Goal: Check status: Check status

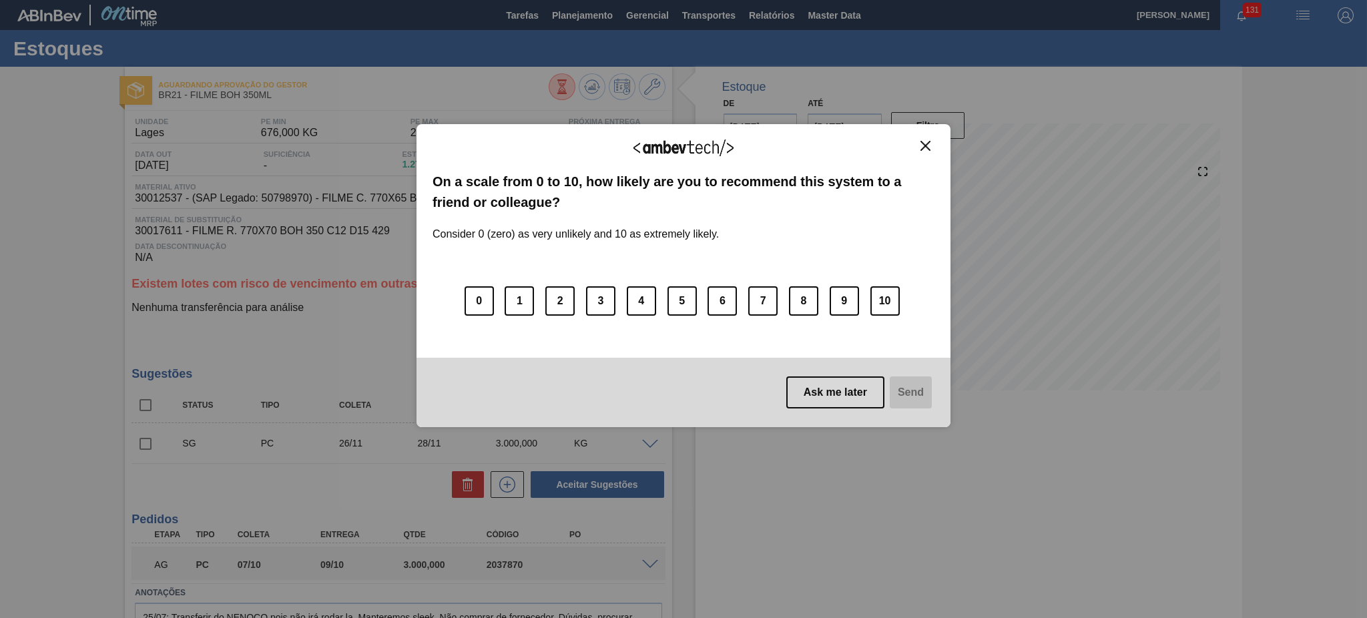
click at [923, 147] on img "Close" at bounding box center [926, 146] width 10 height 10
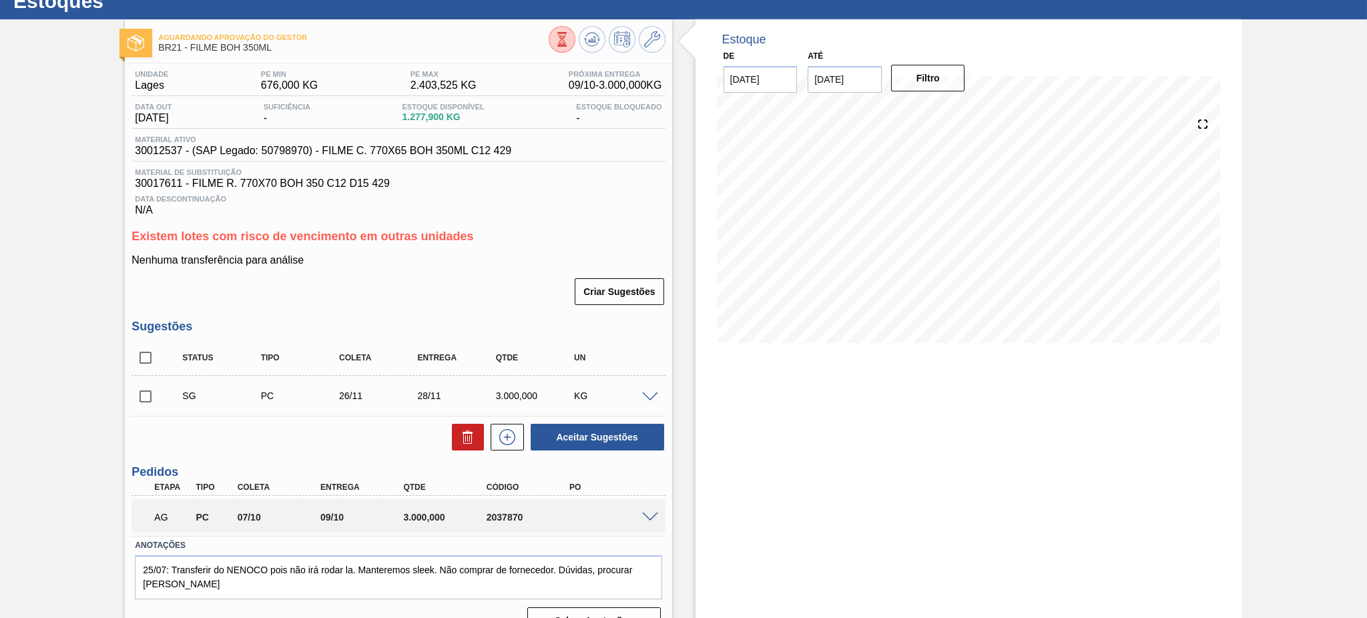
scroll to position [73, 0]
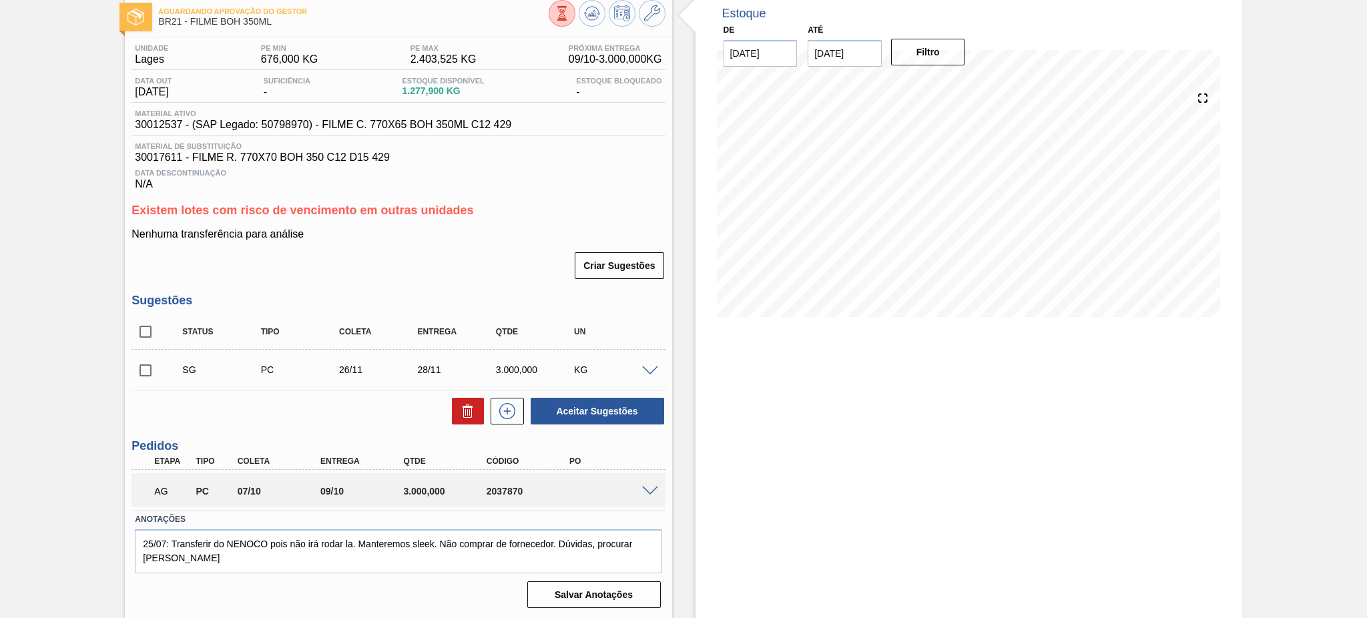
click at [653, 463] on span at bounding box center [650, 492] width 16 height 10
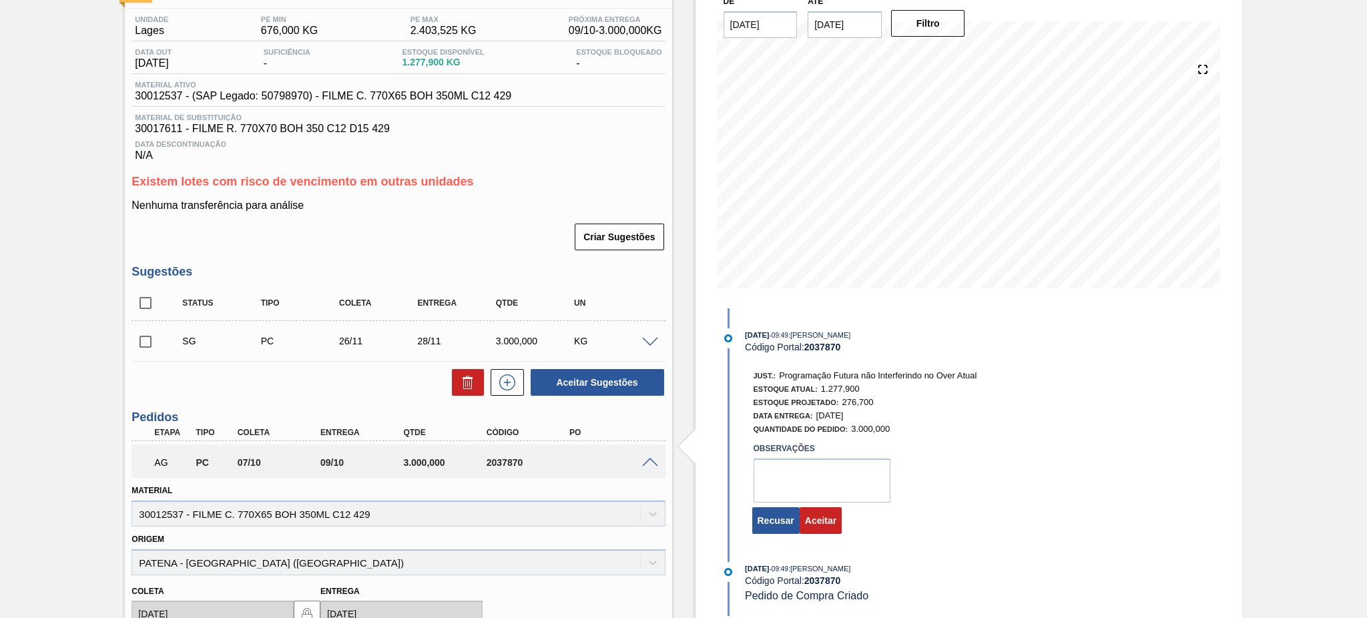
scroll to position [0, 0]
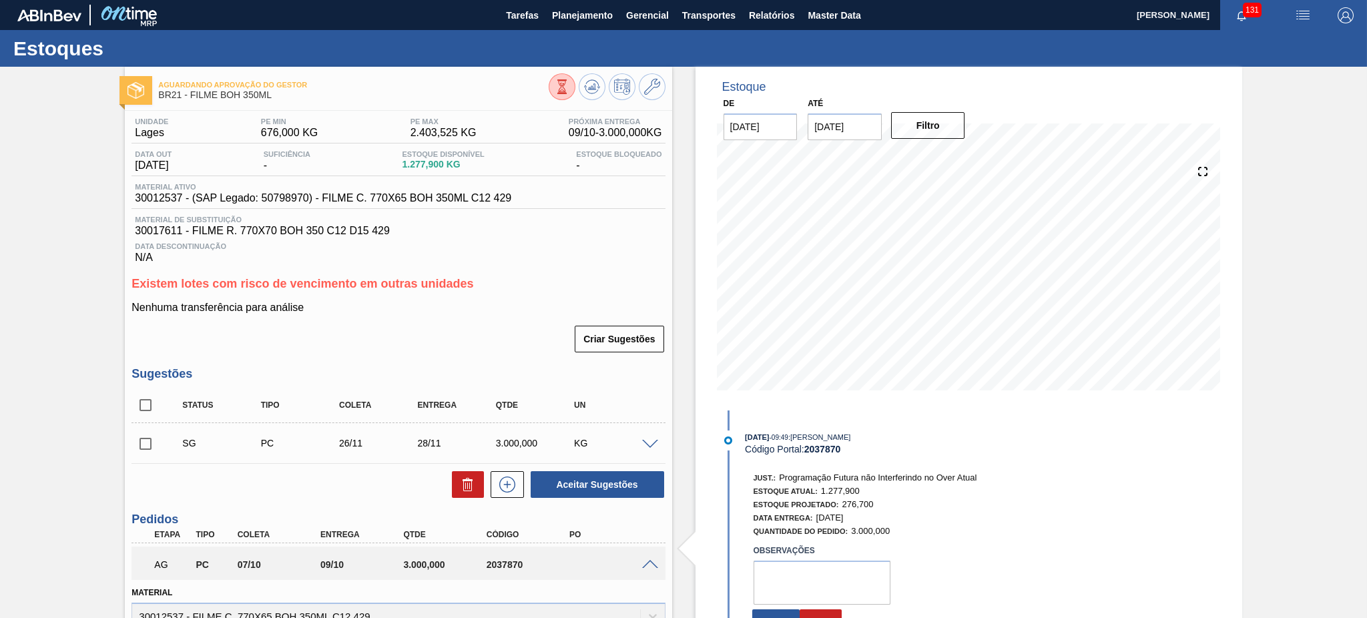
click at [837, 123] on input "08/10/2025" at bounding box center [845, 126] width 74 height 27
click at [957, 160] on button "Next Month" at bounding box center [957, 158] width 9 height 9
click at [861, 282] on div "30" at bounding box center [867, 288] width 18 height 18
click at [921, 133] on button "Filtro" at bounding box center [928, 125] width 74 height 27
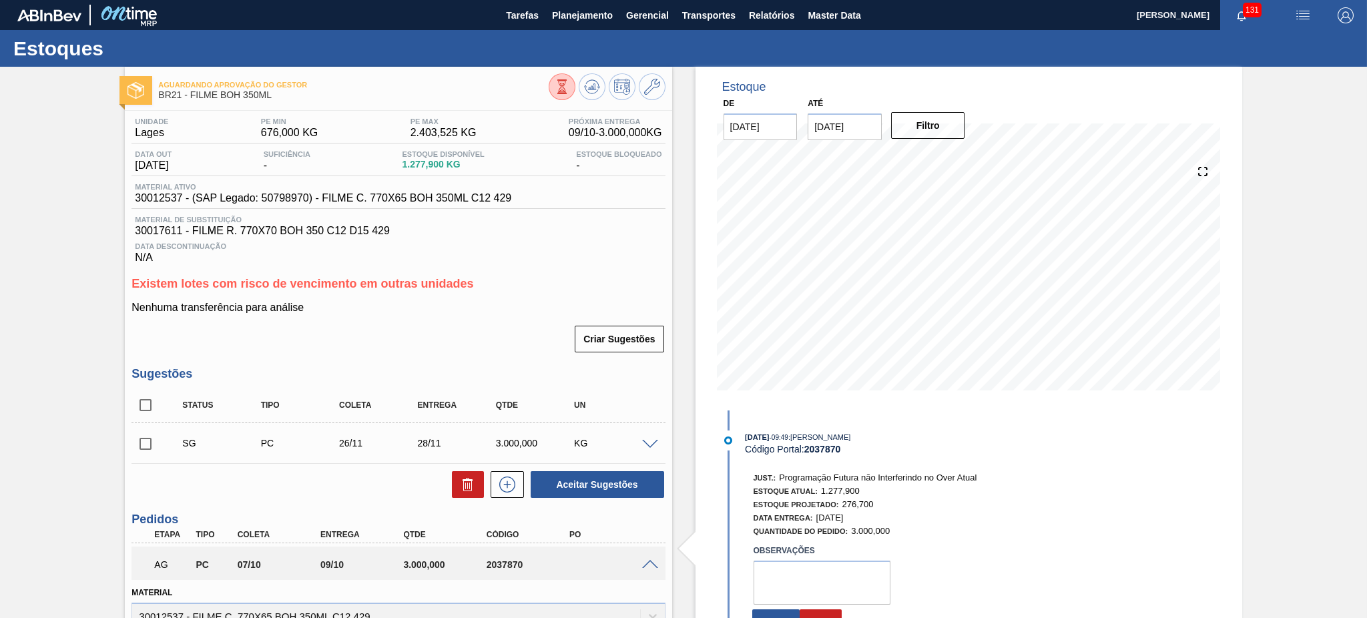
click at [849, 135] on input "30/12/2025" at bounding box center [845, 126] width 74 height 27
click at [955, 158] on button "Next Month" at bounding box center [957, 158] width 9 height 9
click at [957, 161] on button "Next Month" at bounding box center [957, 158] width 9 height 9
click at [867, 267] on div "24" at bounding box center [867, 267] width 18 height 18
type input "24/02/2026"
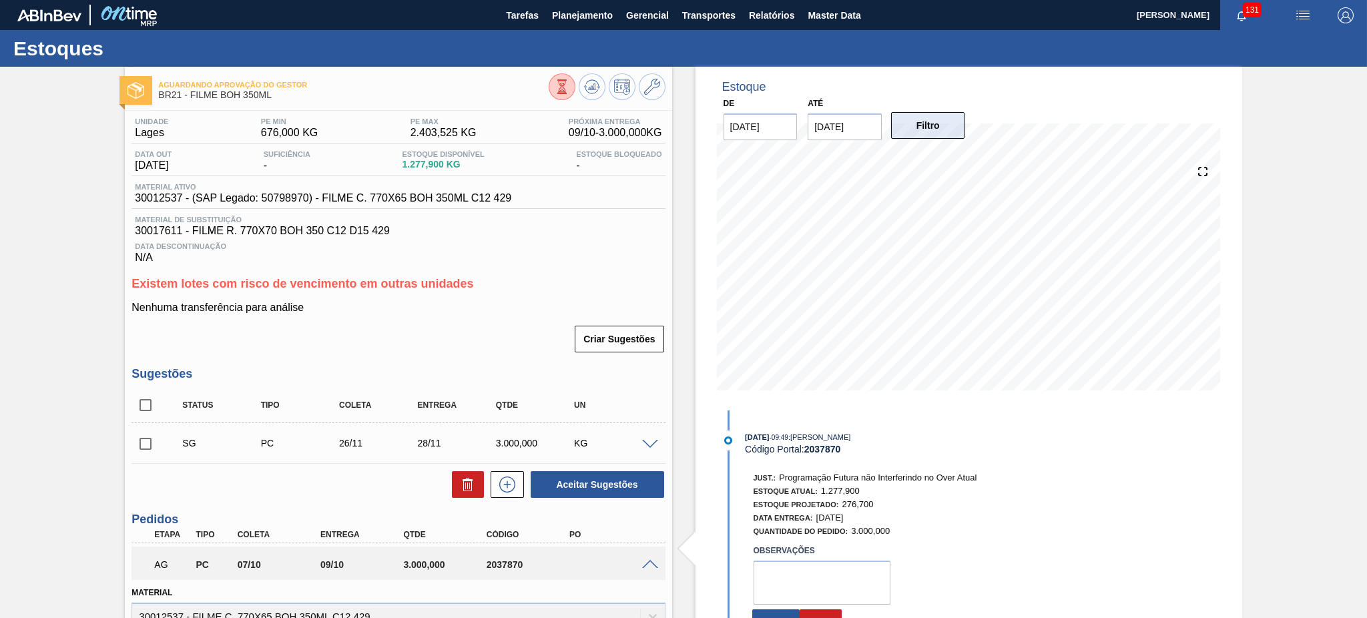
click at [941, 117] on button "Filtro" at bounding box center [928, 125] width 74 height 27
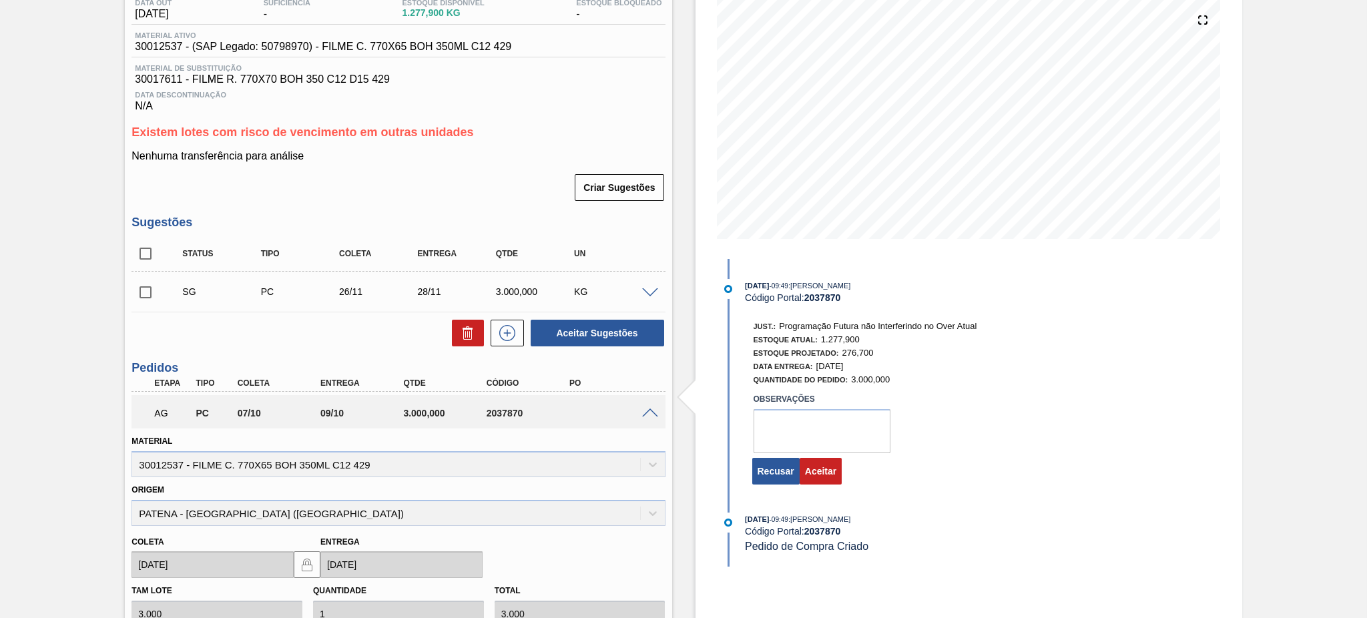
scroll to position [178, 0]
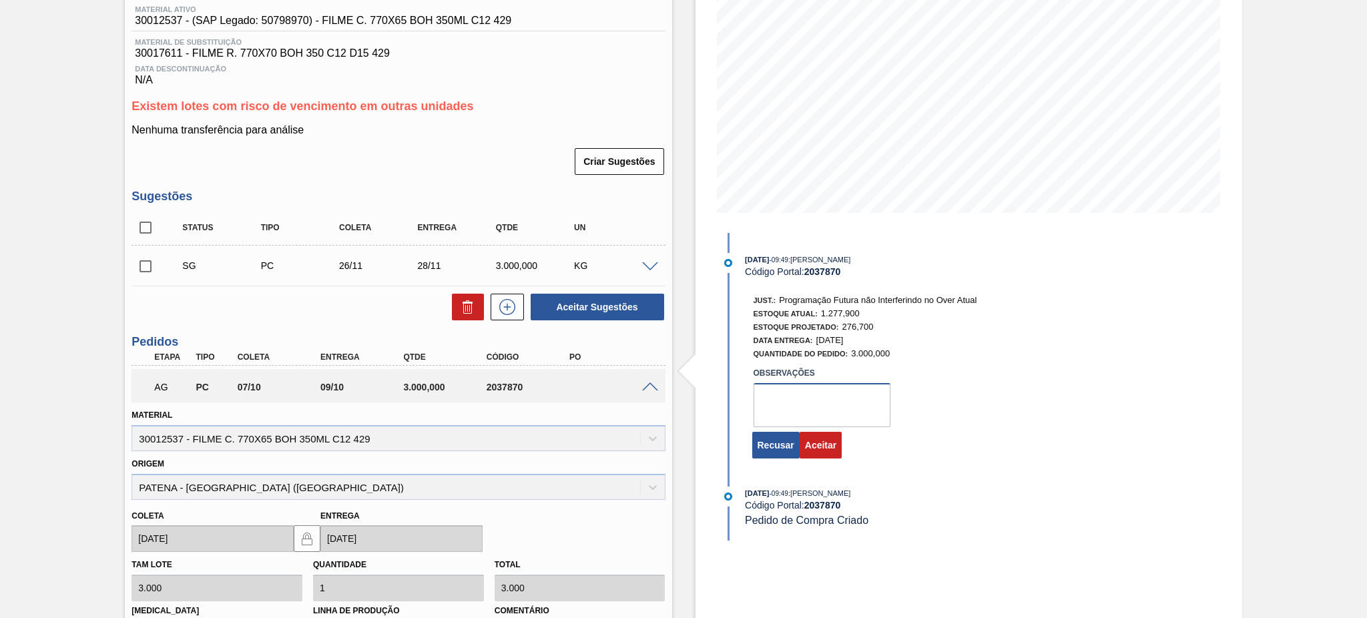
click at [781, 404] on textarea at bounding box center [822, 405] width 137 height 44
type textarea "volume de produção acima da politica"
click at [1025, 327] on div "Aguardando Aprovação do Gestor BR21 - FILME BOH 350ML Unidade Lages PE MIN 676,…" at bounding box center [683, 364] width 1367 height 950
click at [816, 455] on button "Aceitar" at bounding box center [821, 445] width 42 height 27
